Goal: Information Seeking & Learning: Learn about a topic

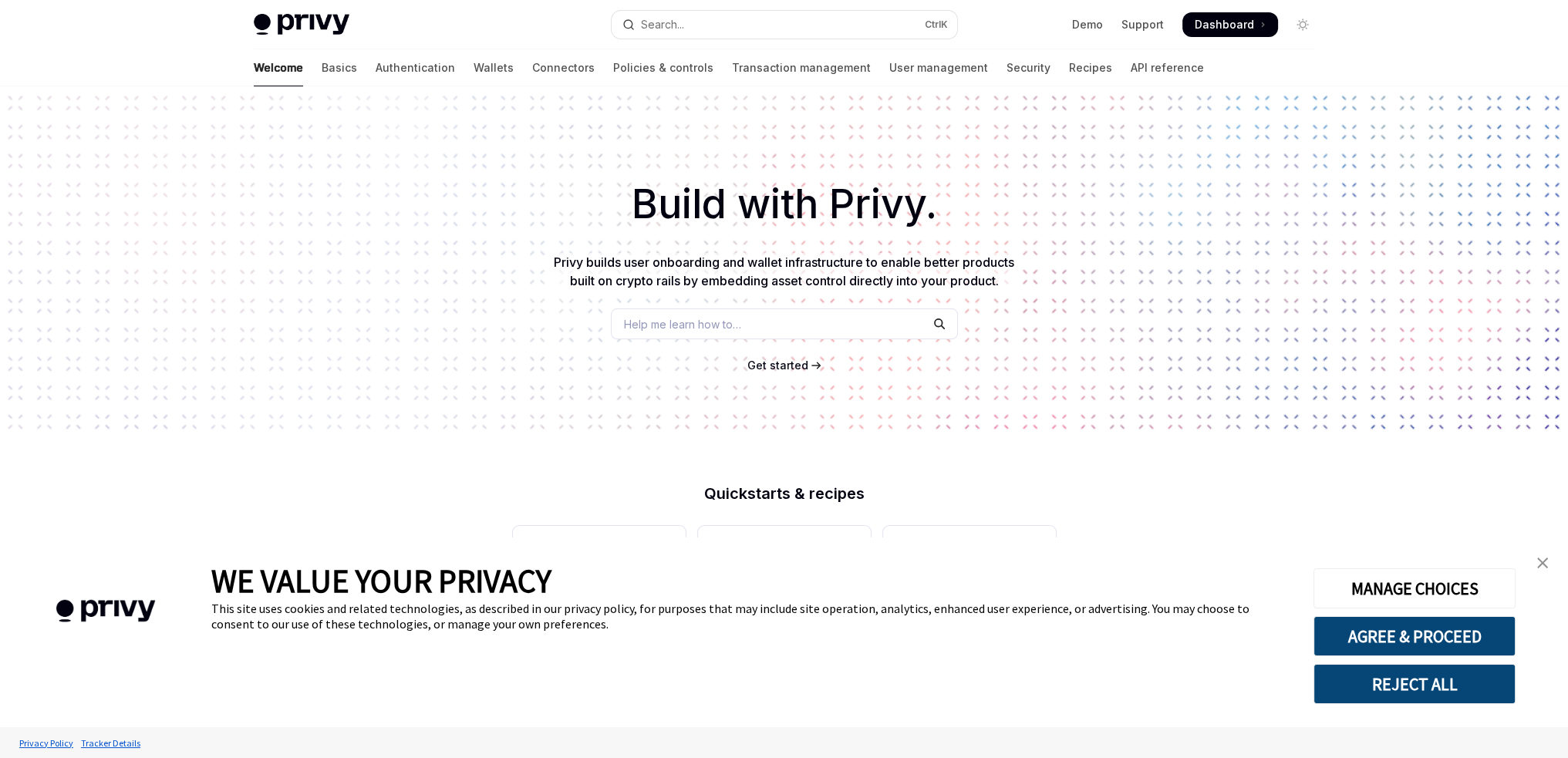
click at [1549, 567] on link "close banner" at bounding box center [1543, 563] width 31 height 31
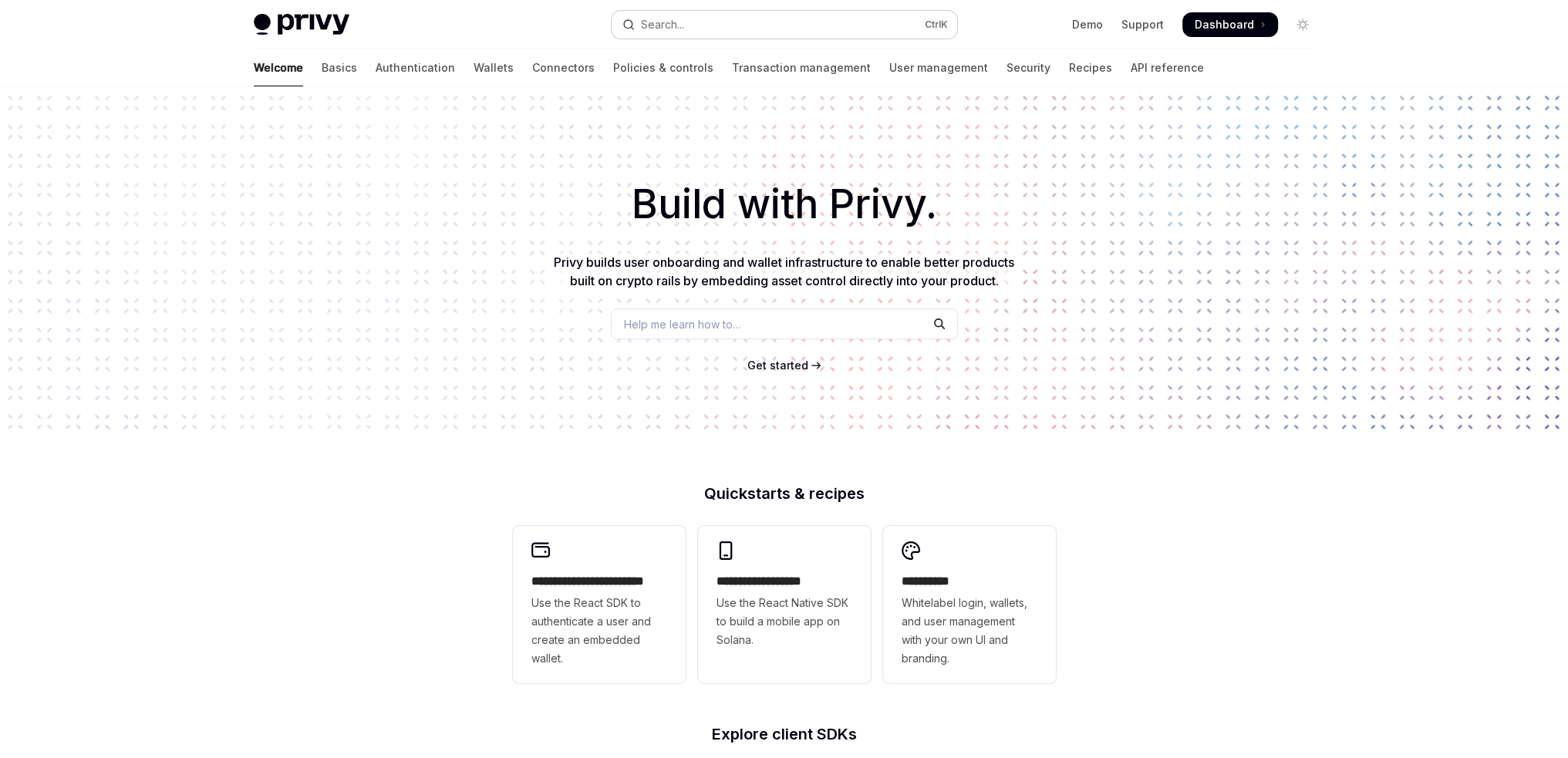
click at [735, 21] on button "Search... Ctrl K" at bounding box center [784, 24] width 345 height 28
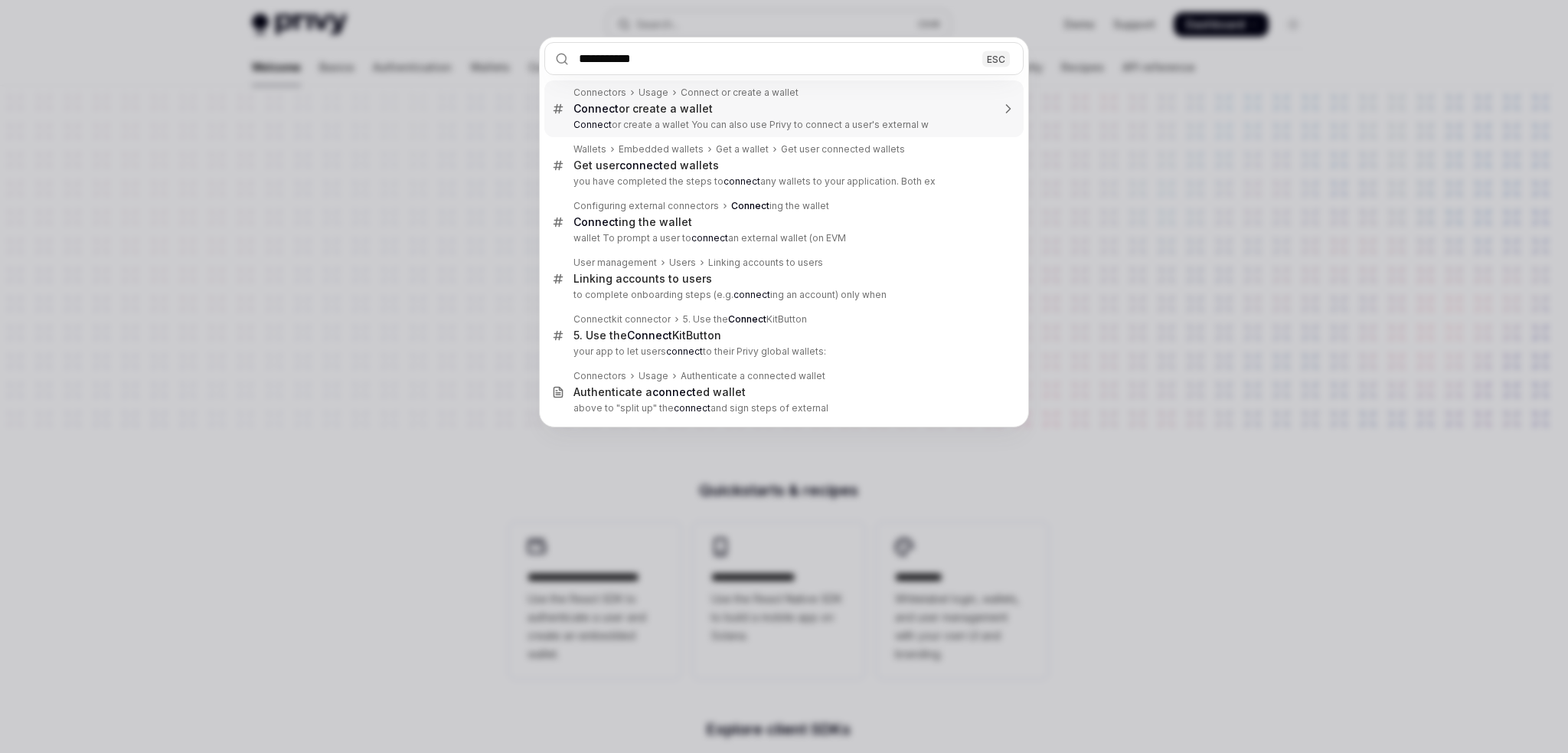
type input "**********"
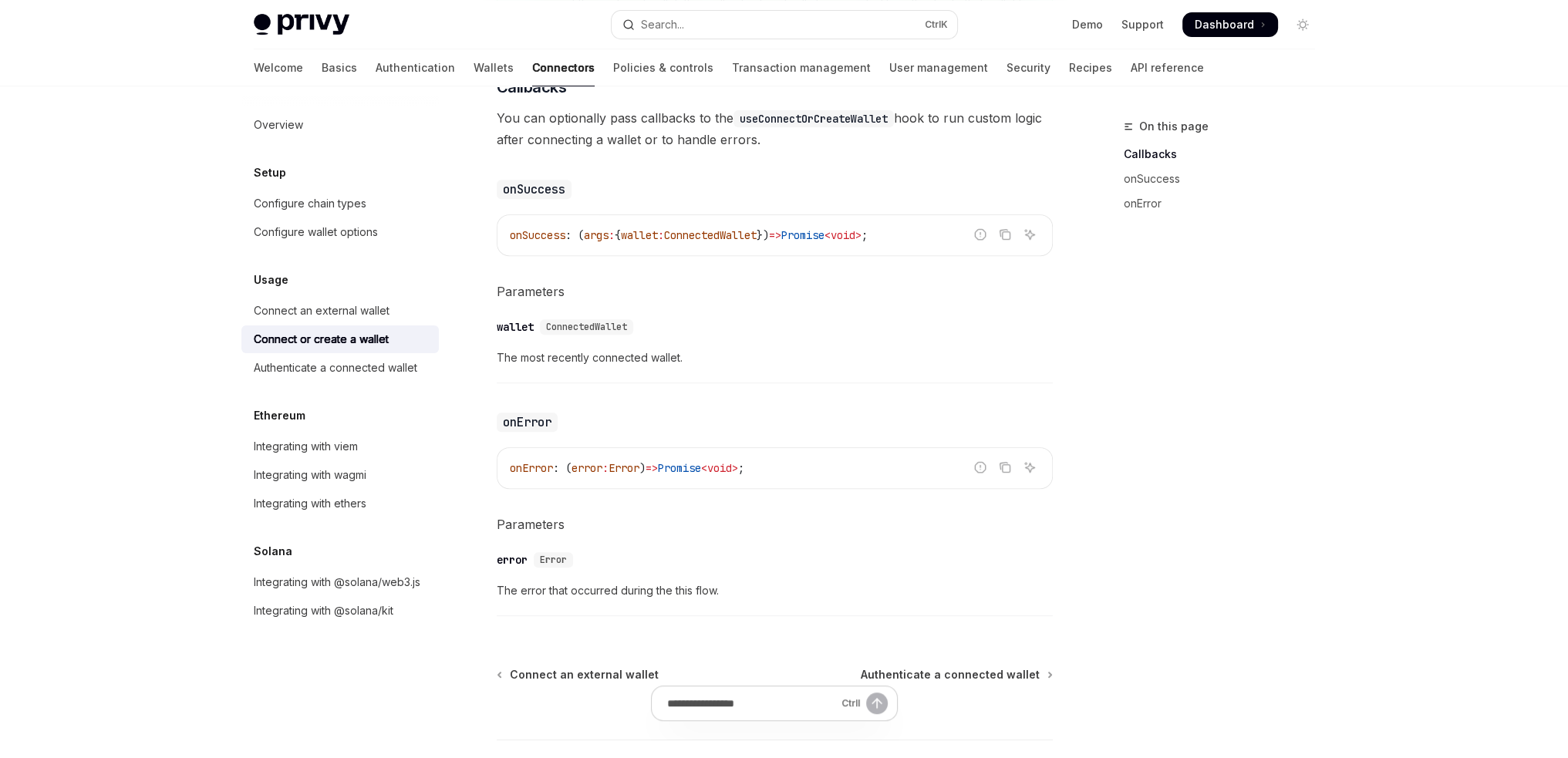
scroll to position [969, 0]
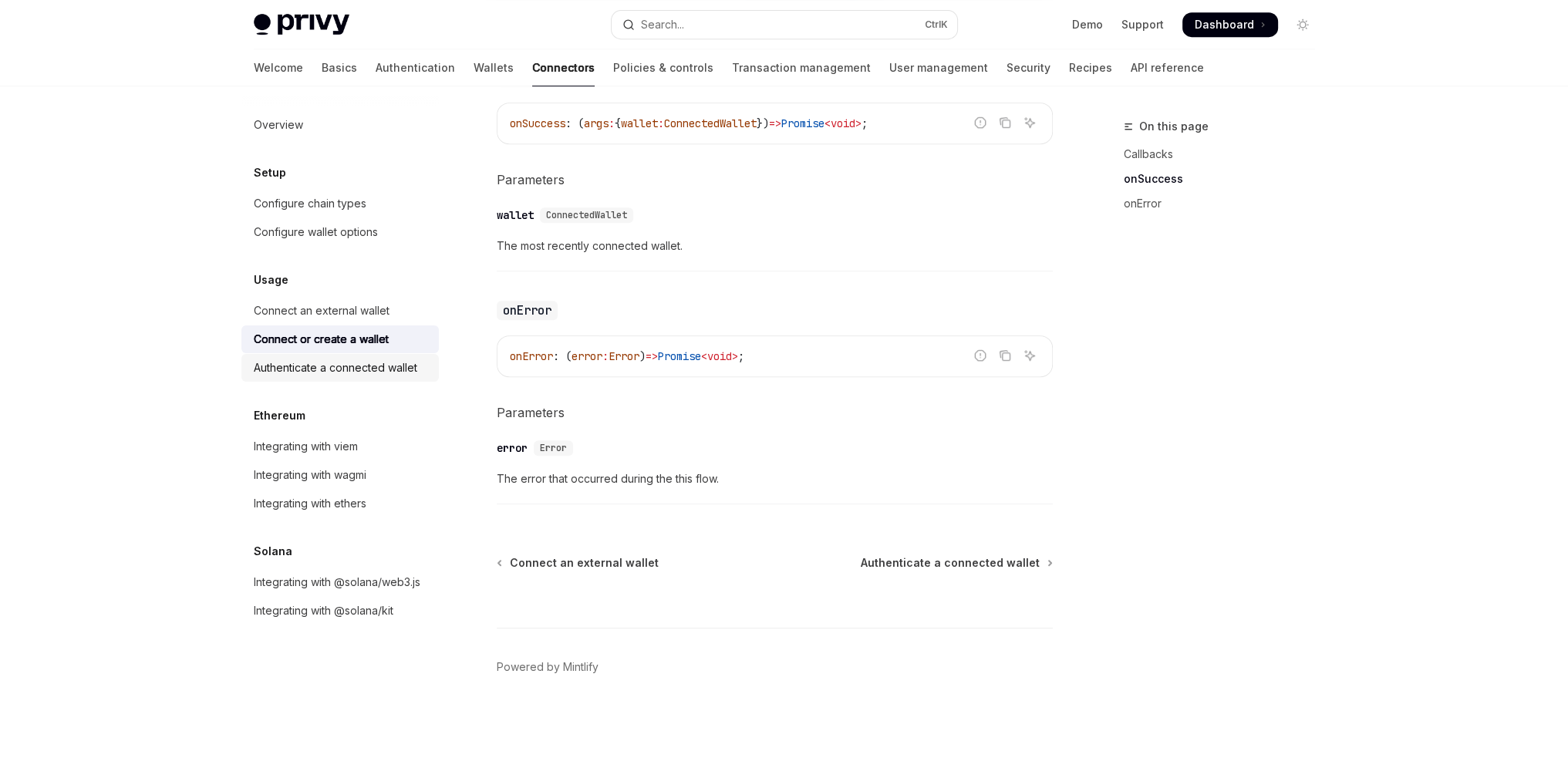
click at [367, 363] on div "Authenticate a connected wallet" at bounding box center [336, 368] width 164 height 18
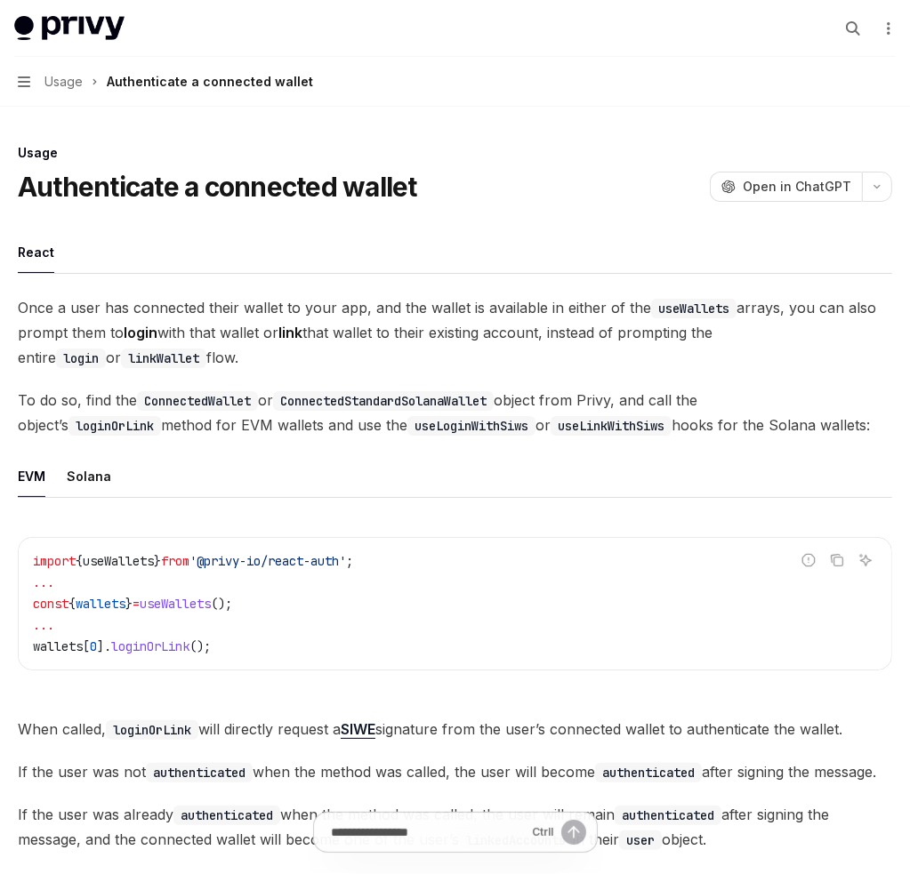
type textarea "*"
